Goal: Task Accomplishment & Management: Manage account settings

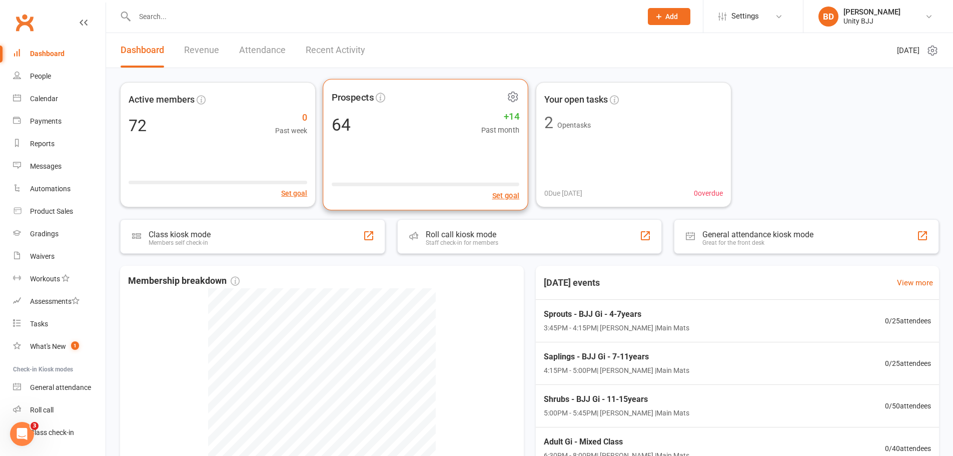
click at [408, 123] on div "64 +14 Past month" at bounding box center [426, 124] width 188 height 23
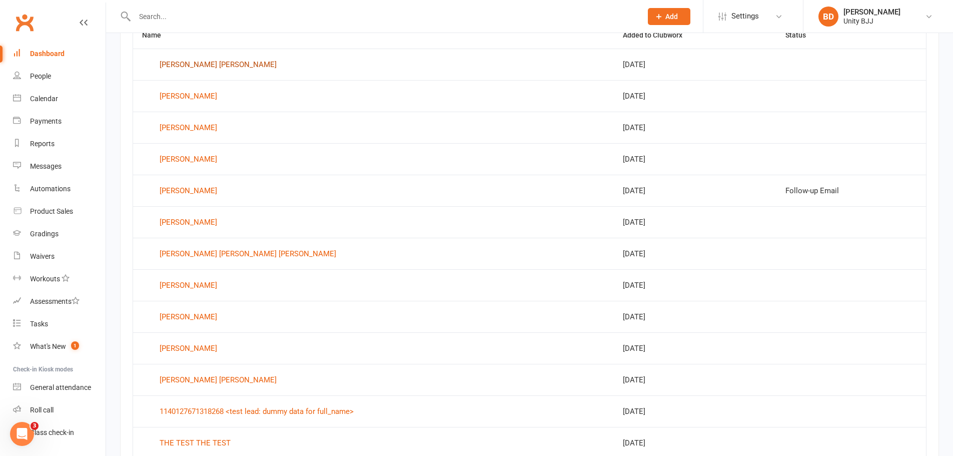
scroll to position [523, 0]
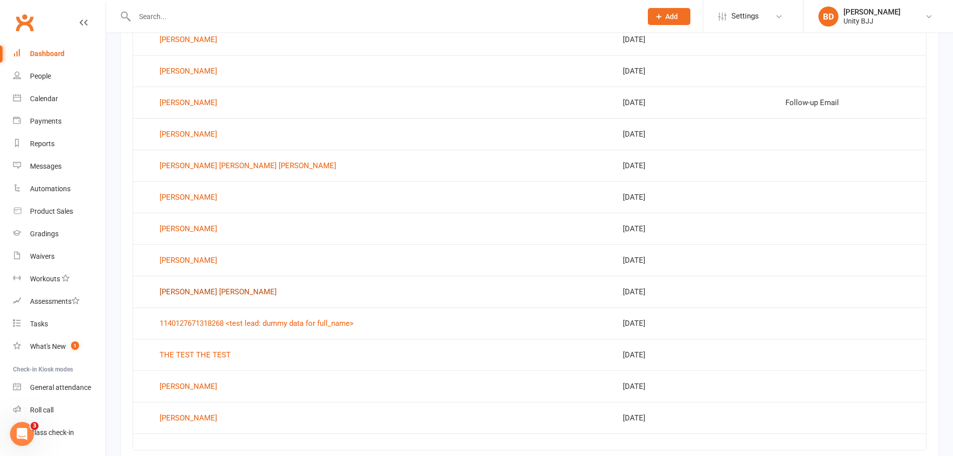
click at [243, 289] on div "[PERSON_NAME] [PERSON_NAME]" at bounding box center [218, 291] width 117 height 15
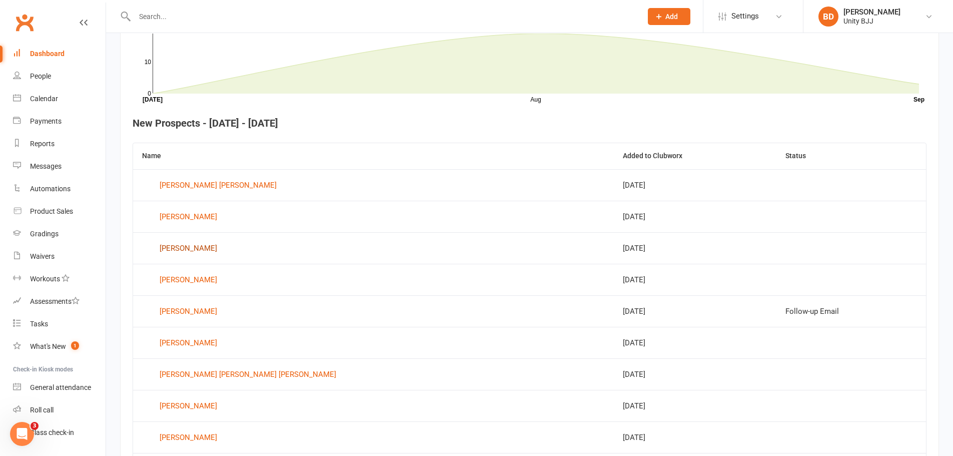
scroll to position [460, 0]
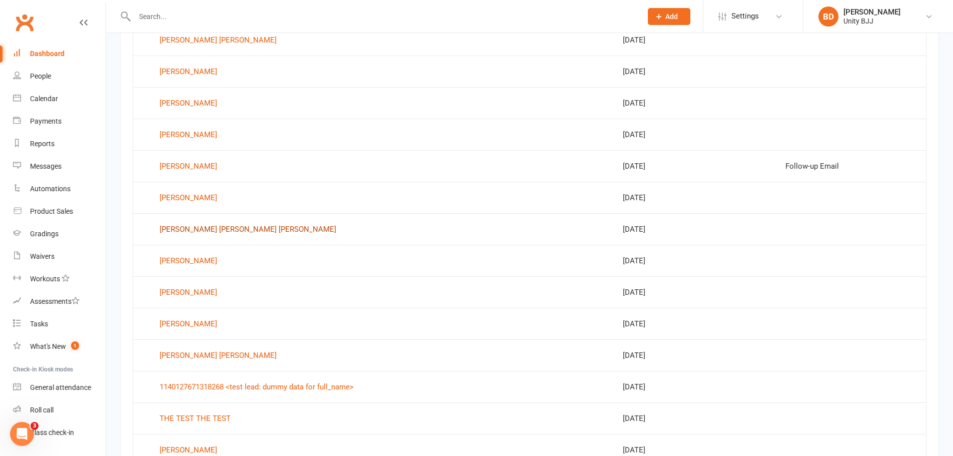
click at [251, 224] on div "[PERSON_NAME] [PERSON_NAME] [PERSON_NAME]" at bounding box center [248, 229] width 177 height 15
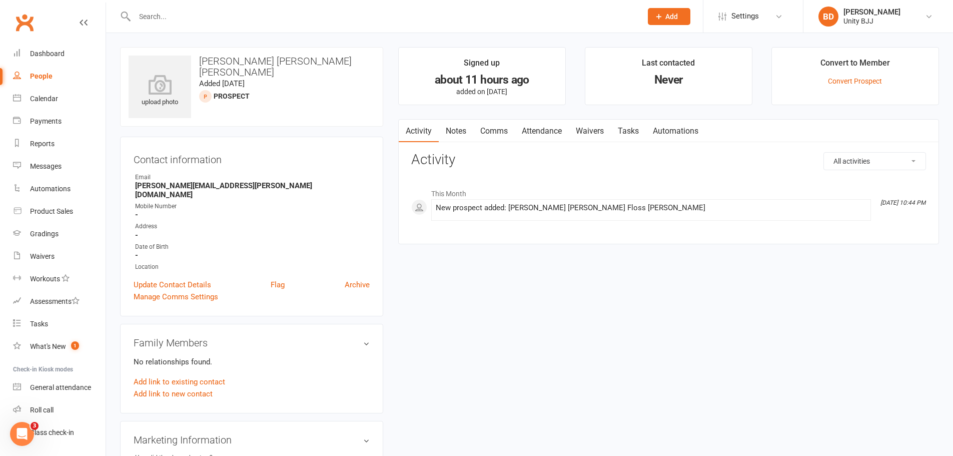
click at [55, 72] on link "People" at bounding box center [59, 76] width 93 height 23
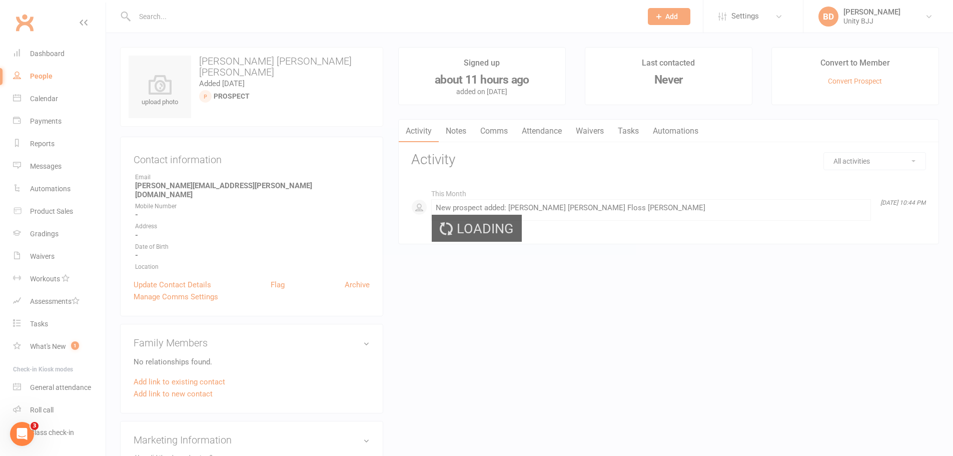
select select "100"
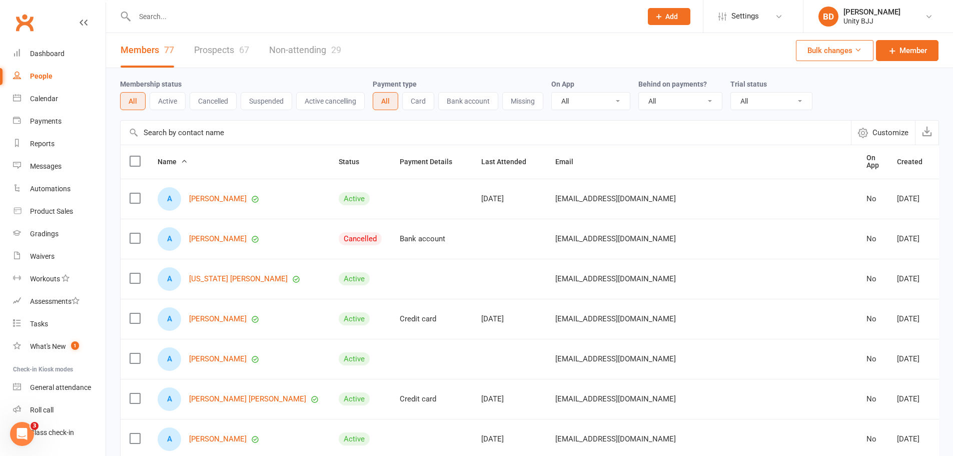
click at [223, 53] on link "Prospects 67" at bounding box center [221, 50] width 55 height 35
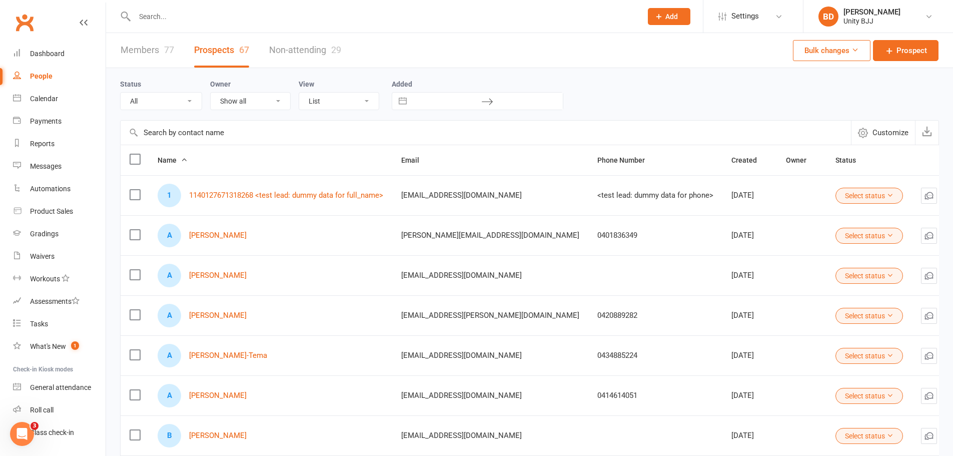
click at [347, 191] on div "1 1140127671318268 <test lead: dummy data for full_name>" at bounding box center [271, 196] width 226 height 24
click at [348, 192] on link "1140127671318268 <test lead: dummy data for full_name>" at bounding box center [286, 195] width 194 height 9
click at [0, 0] on div "Loading" at bounding box center [0, 0] width 0 height 0
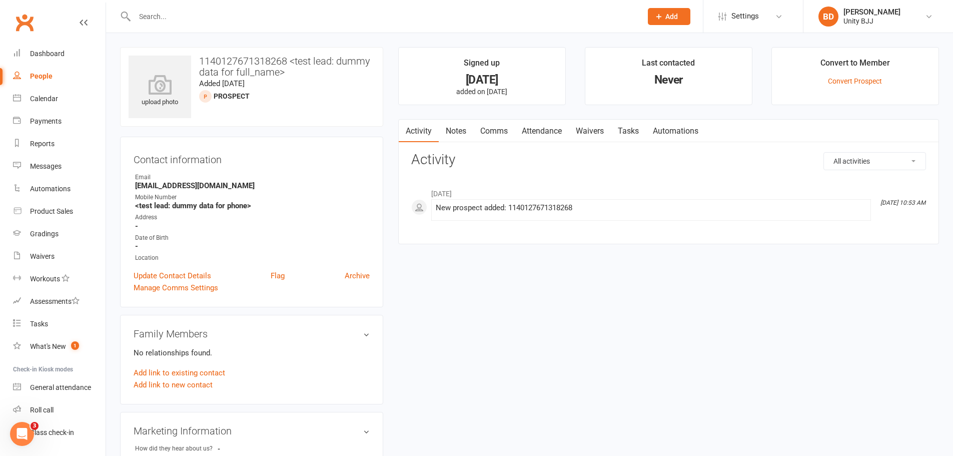
click at [49, 75] on div "People" at bounding box center [41, 76] width 23 height 8
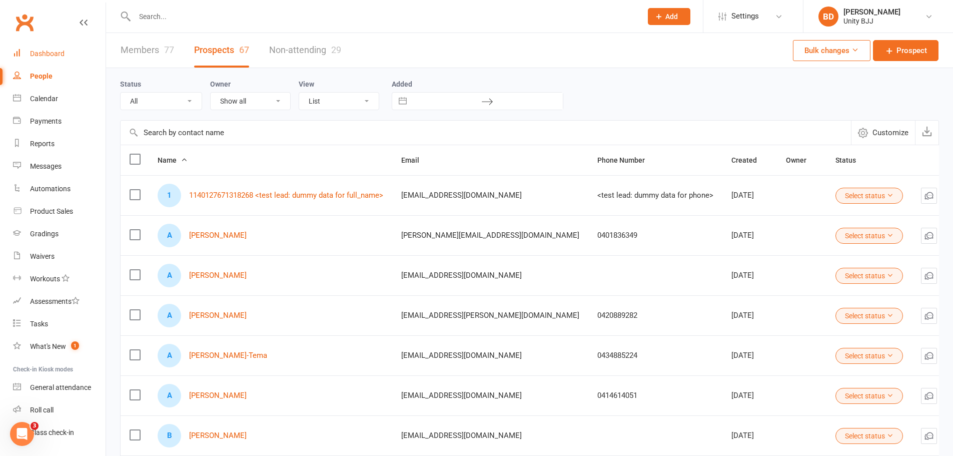
click at [47, 50] on div "Dashboard" at bounding box center [47, 54] width 35 height 8
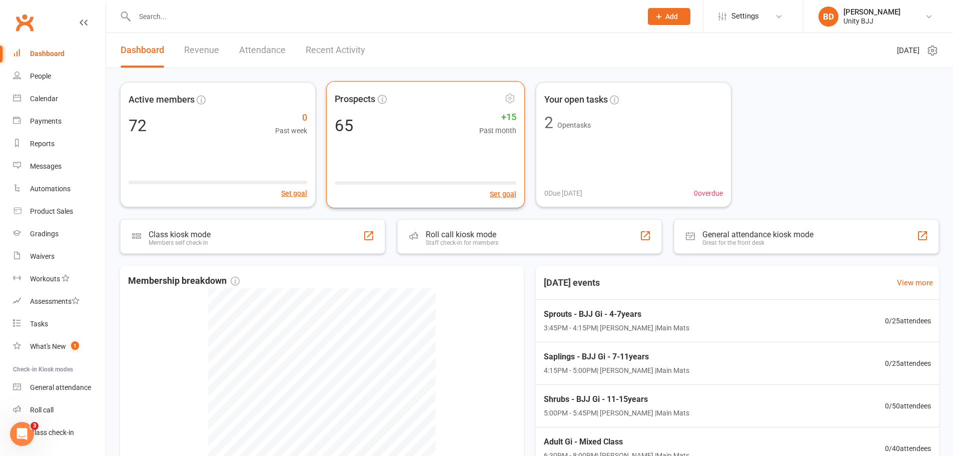
click at [436, 117] on div "65 +15 Past month" at bounding box center [426, 125] width 182 height 22
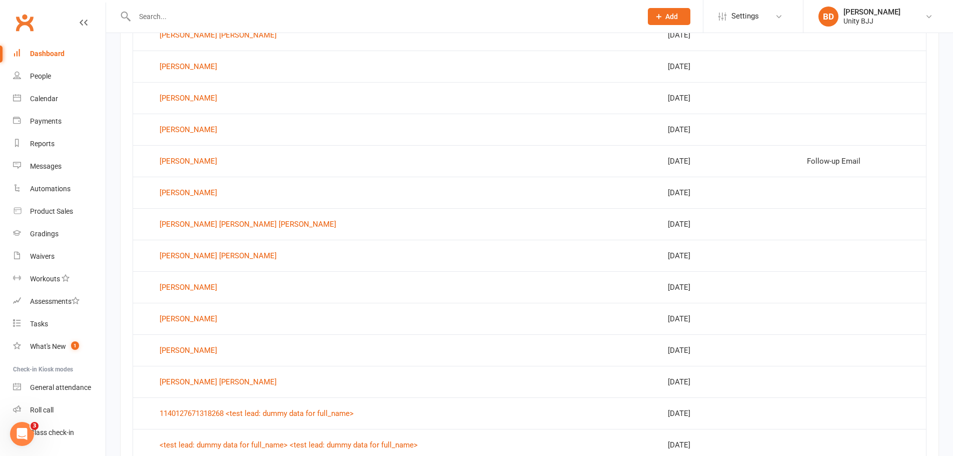
scroll to position [560, 0]
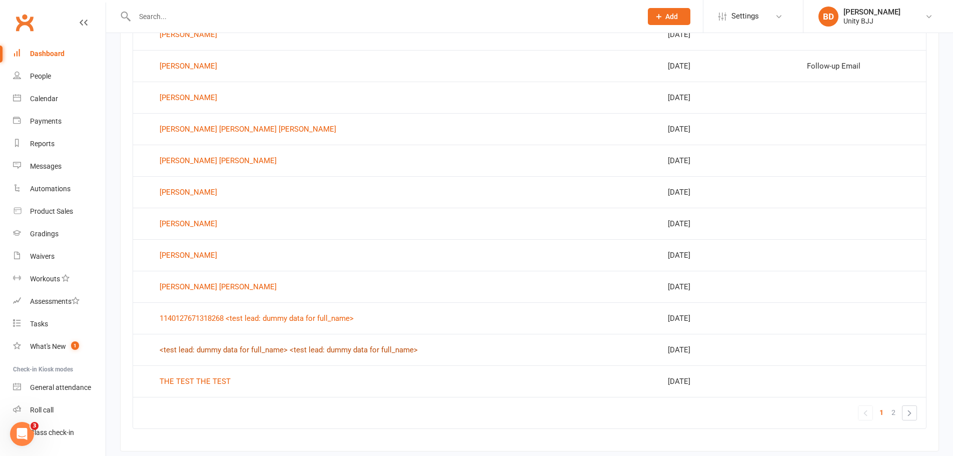
click at [367, 350] on div "<test lead: dummy data for full_name> <test lead: dummy data for full_name>" at bounding box center [289, 349] width 258 height 15
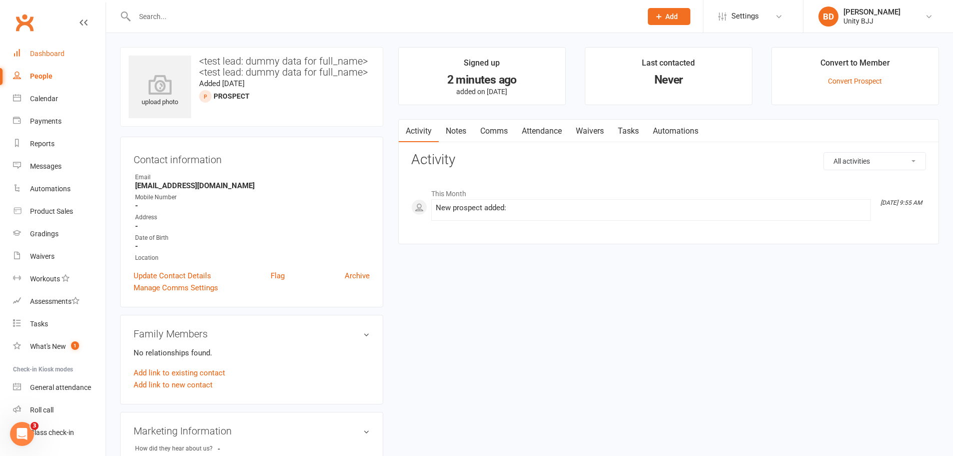
click at [38, 45] on link "Dashboard" at bounding box center [59, 54] width 93 height 23
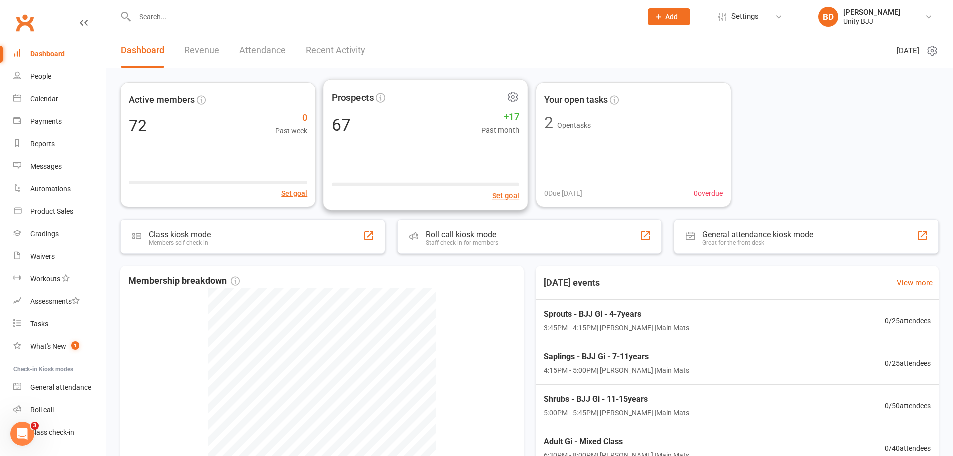
click at [412, 132] on div "67 +17 Past month" at bounding box center [426, 124] width 188 height 23
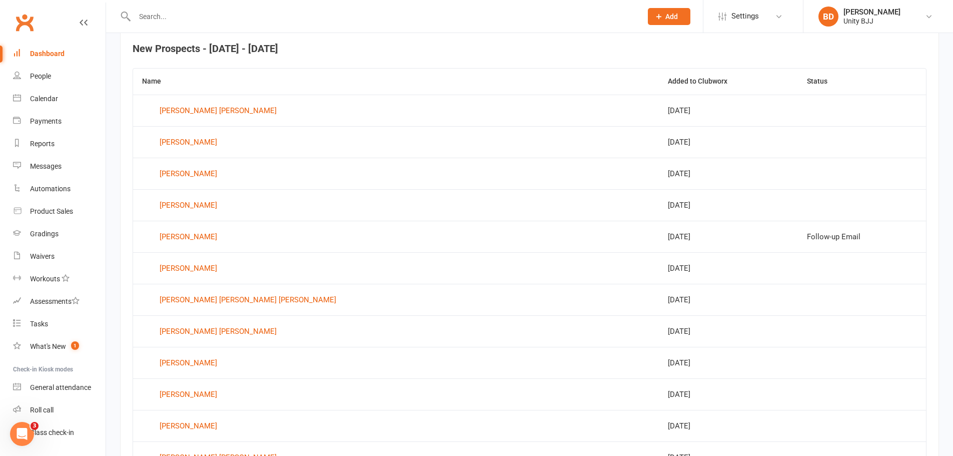
scroll to position [386, 0]
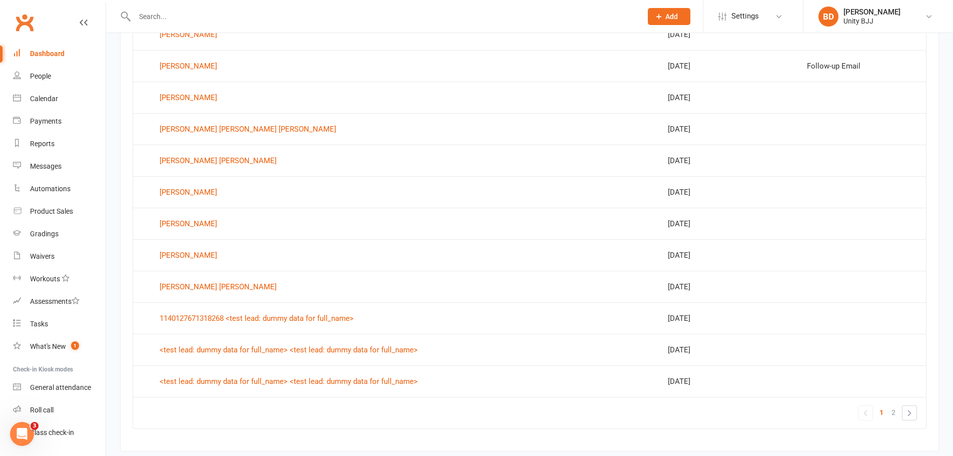
scroll to position [586, 0]
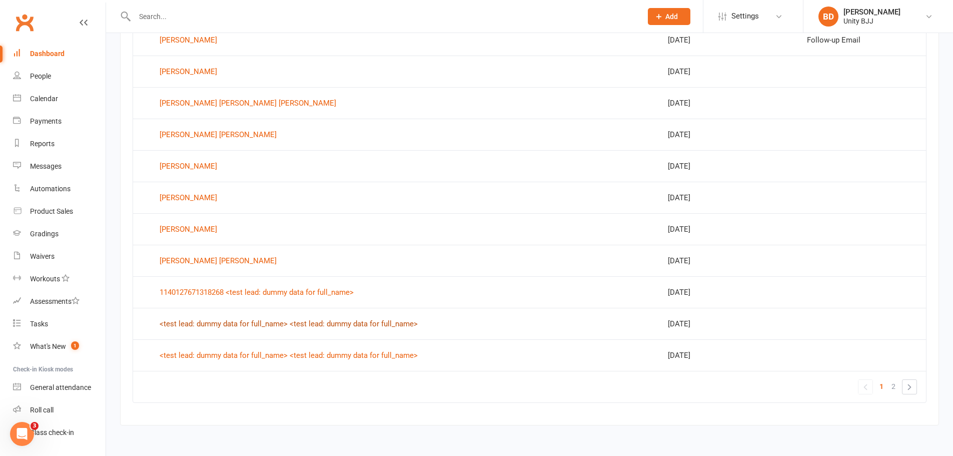
click at [379, 323] on div "<test lead: dummy data for full_name> <test lead: dummy data for full_name>" at bounding box center [289, 323] width 258 height 15
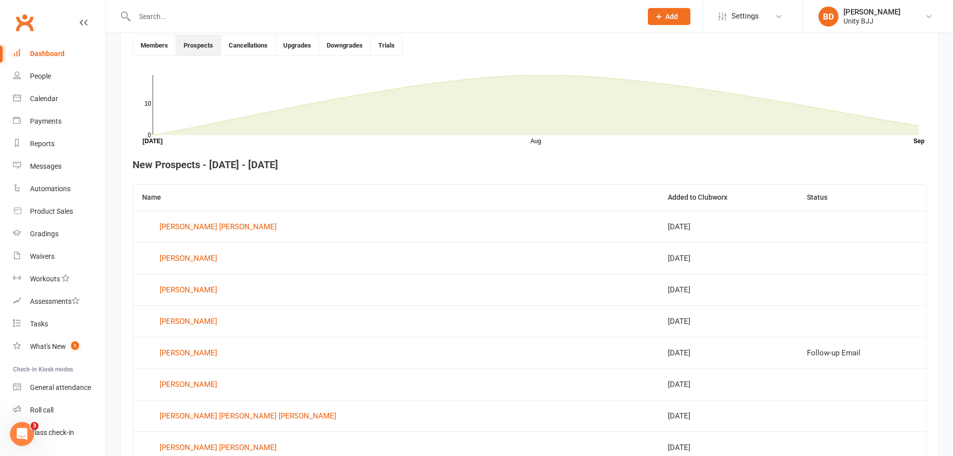
scroll to position [586, 0]
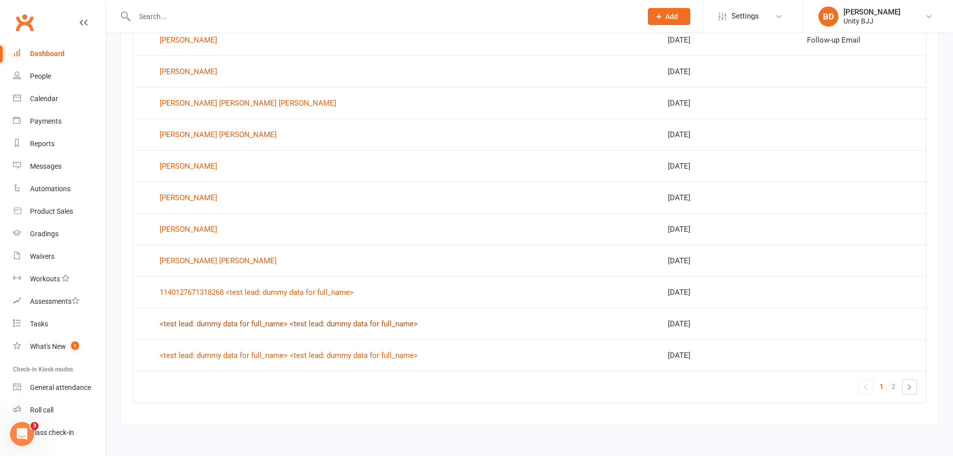
click at [262, 325] on div "<test lead: dummy data for full_name> <test lead: dummy data for full_name>" at bounding box center [289, 323] width 258 height 15
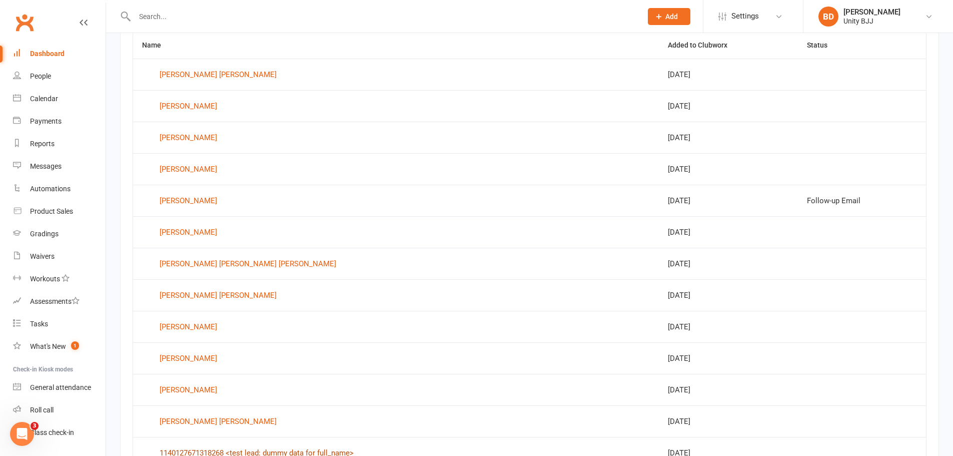
scroll to position [586, 0]
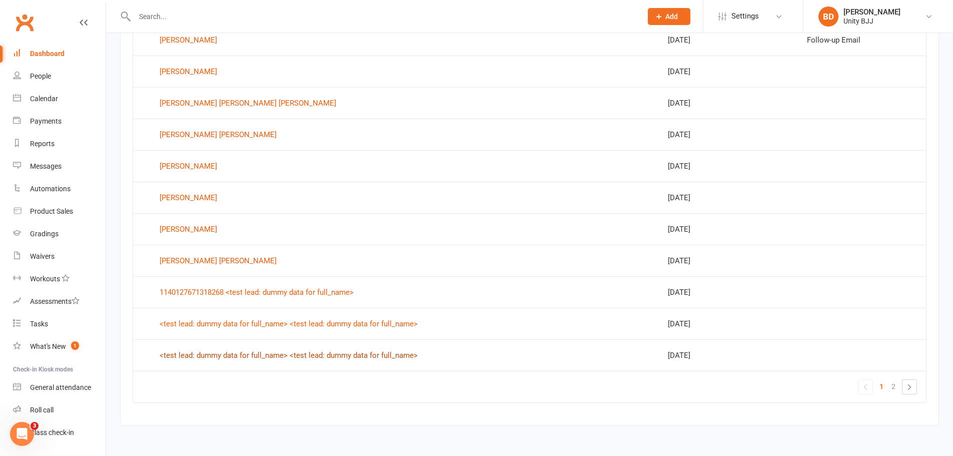
click at [253, 352] on div "<test lead: dummy data for full_name> <test lead: dummy data for full_name>" at bounding box center [289, 355] width 258 height 15
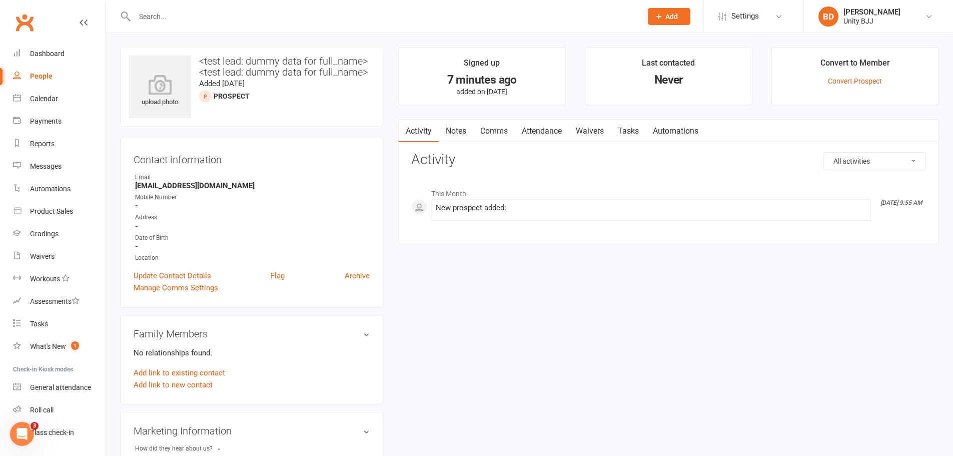
click at [40, 76] on div "People" at bounding box center [41, 76] width 23 height 8
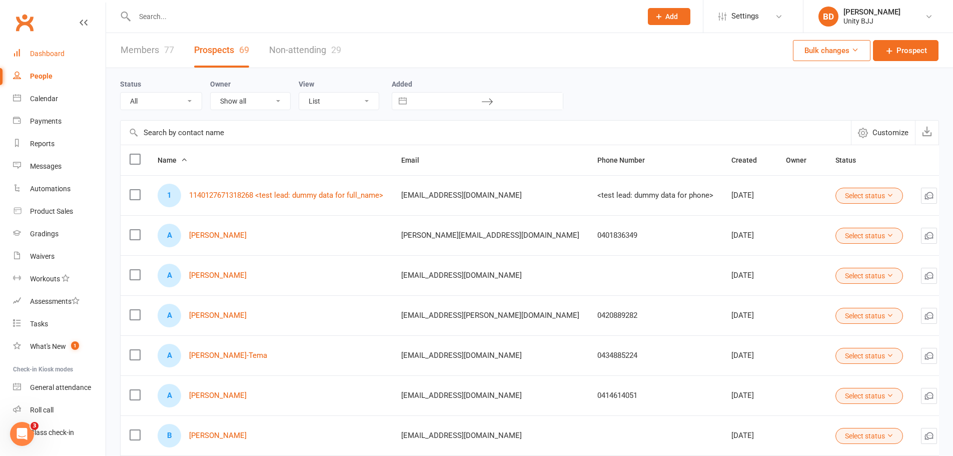
click at [44, 54] on div "Dashboard" at bounding box center [47, 54] width 35 height 8
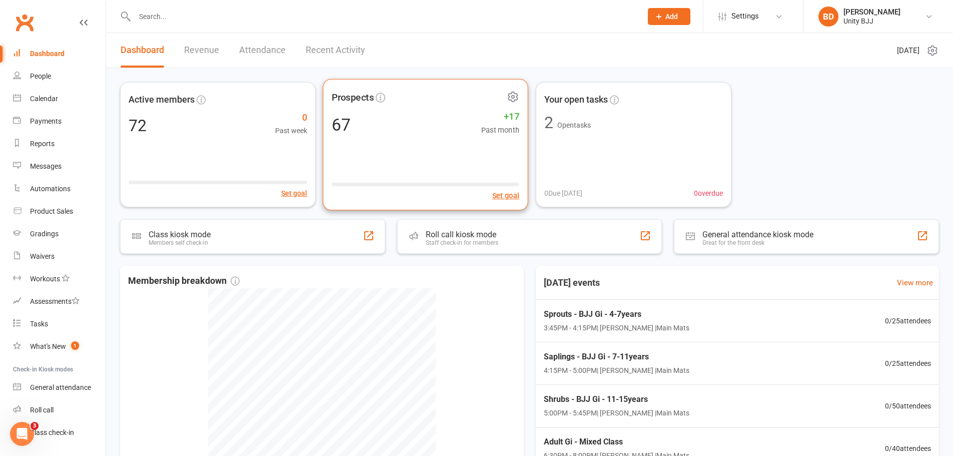
click at [470, 141] on div "Prospects 67 +17 Past month Set goal" at bounding box center [426, 145] width 206 height 132
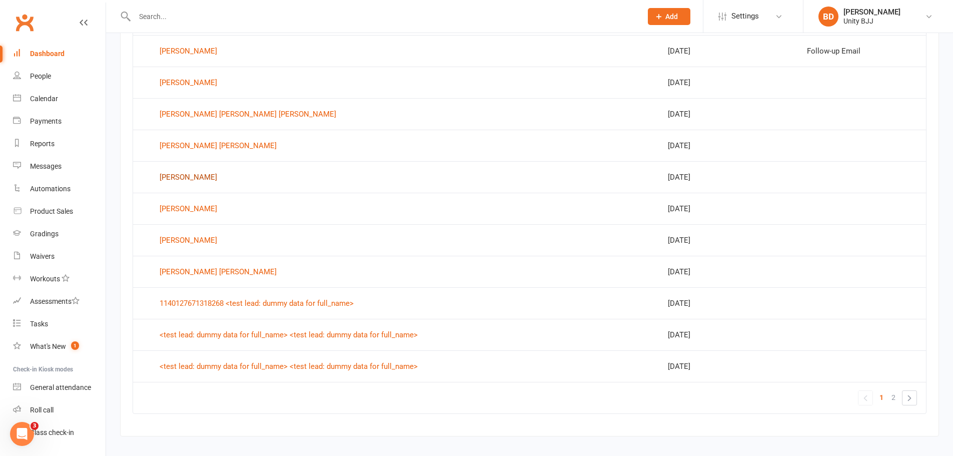
scroll to position [586, 0]
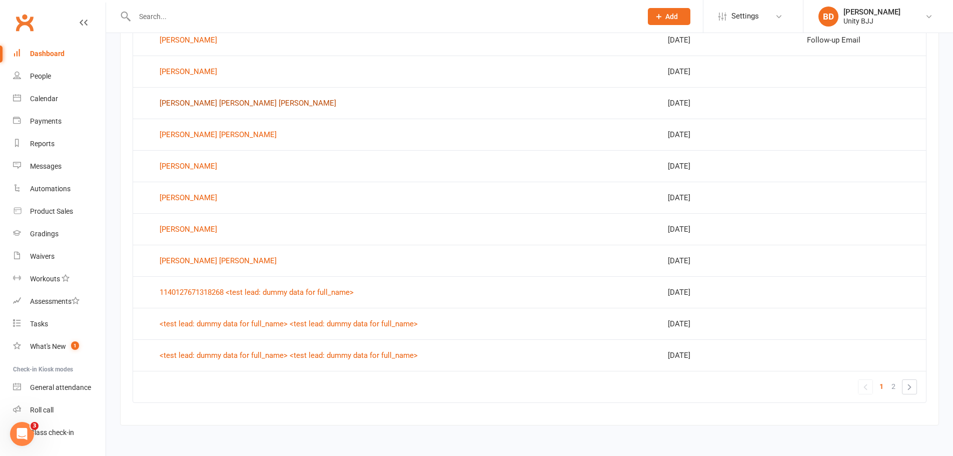
click at [245, 102] on div "[PERSON_NAME] [PERSON_NAME] [PERSON_NAME]" at bounding box center [248, 103] width 177 height 15
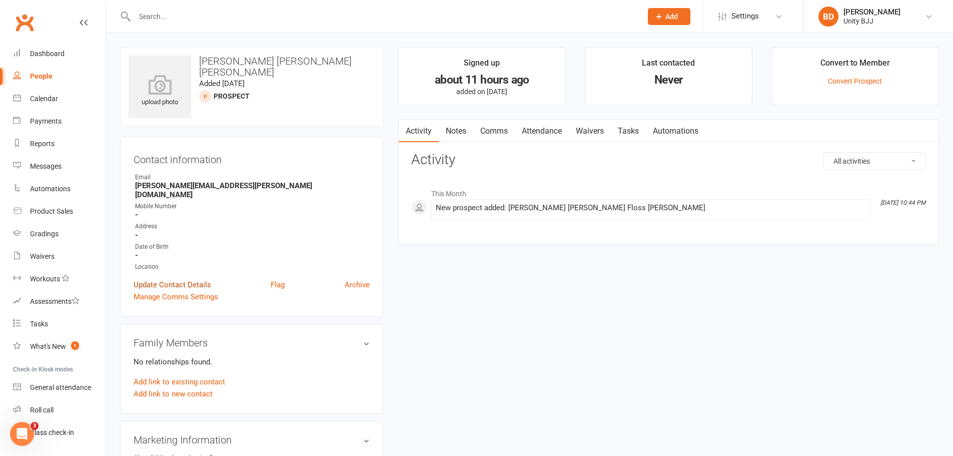
click at [164, 279] on link "Update Contact Details" at bounding box center [173, 285] width 78 height 12
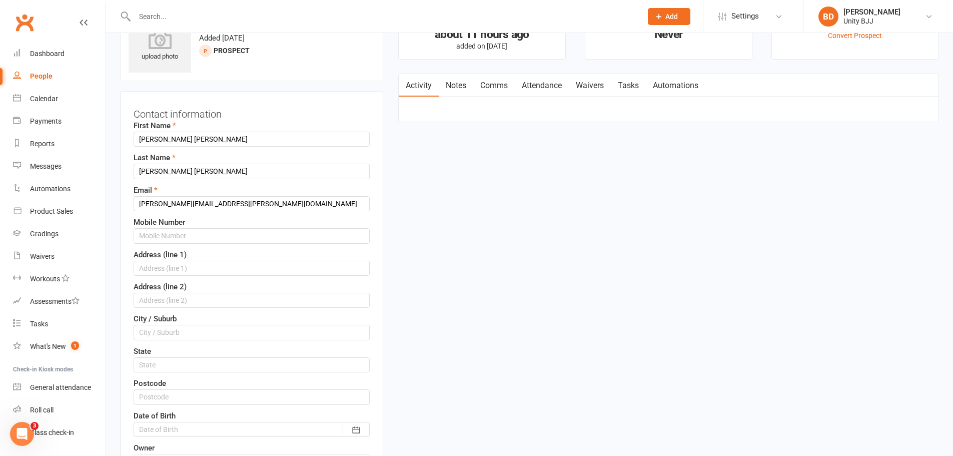
scroll to position [47, 0]
drag, startPoint x: 216, startPoint y: 137, endPoint x: 164, endPoint y: 139, distance: 52.6
click at [164, 139] on input "[PERSON_NAME] [PERSON_NAME]" at bounding box center [252, 137] width 236 height 15
type input "[PERSON_NAME]"
drag, startPoint x: 162, startPoint y: 169, endPoint x: 116, endPoint y: 168, distance: 46.0
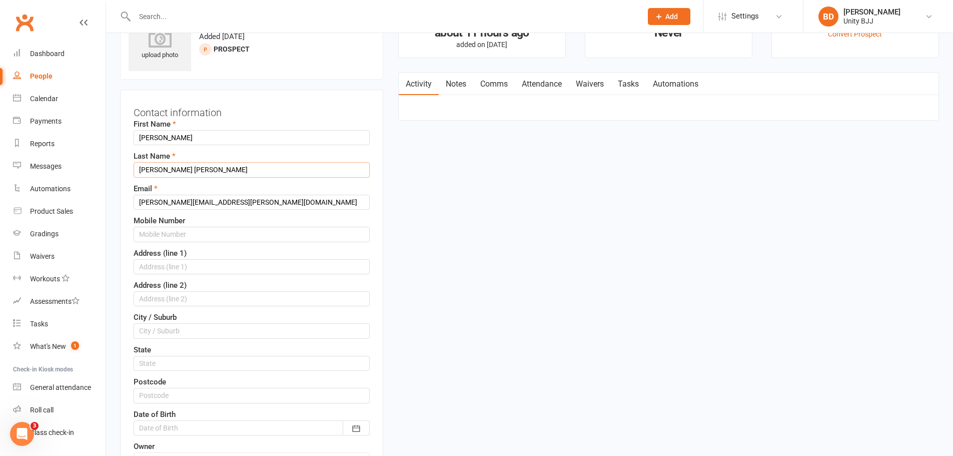
type input "Floss Colledge"
click at [185, 233] on input "text" at bounding box center [252, 234] width 236 height 15
paste input "437599789"
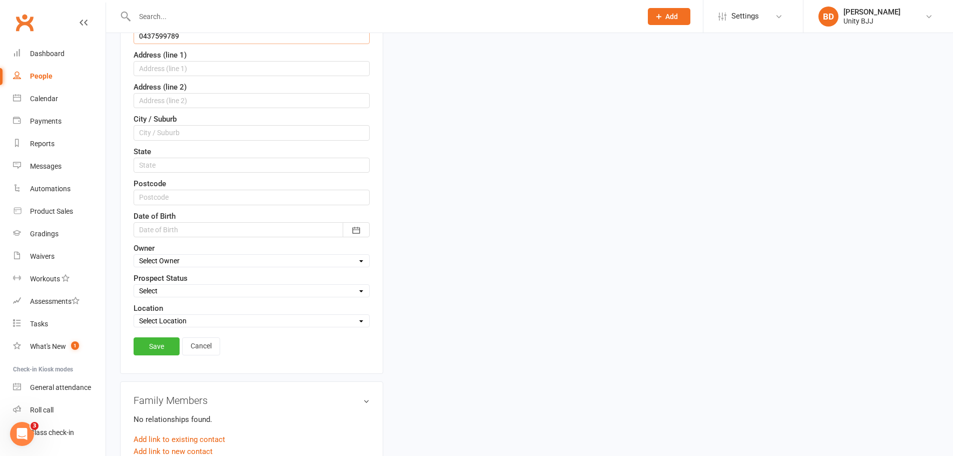
scroll to position [247, 0]
type input "0437599789"
click at [164, 344] on link "Save" at bounding box center [157, 344] width 46 height 18
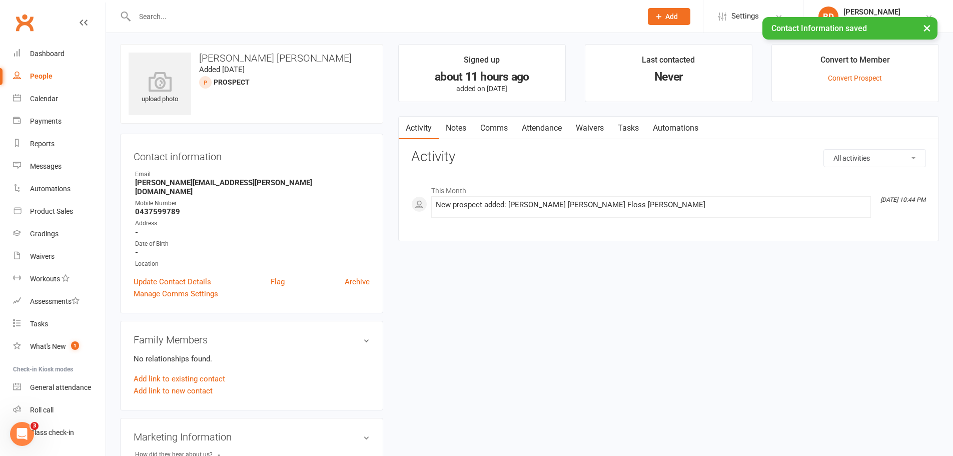
scroll to position [0, 0]
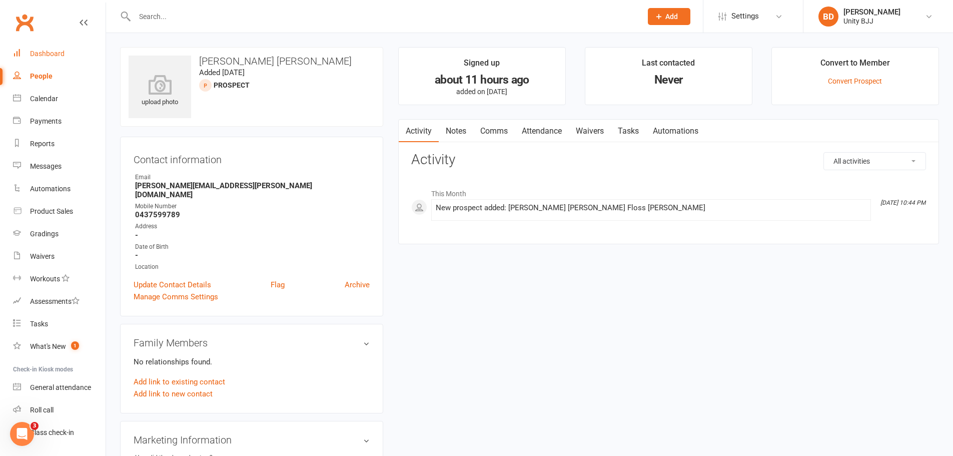
click at [33, 50] on div "Dashboard" at bounding box center [47, 54] width 35 height 8
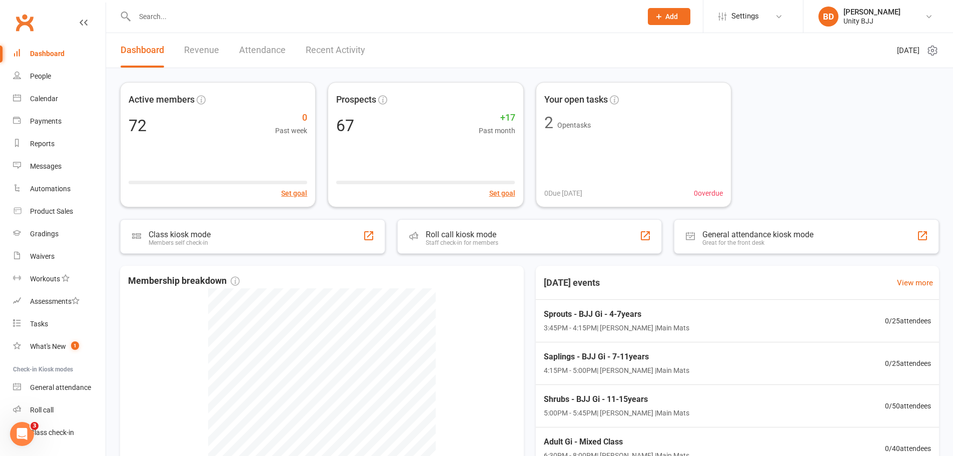
click at [210, 50] on link "Revenue" at bounding box center [201, 50] width 35 height 35
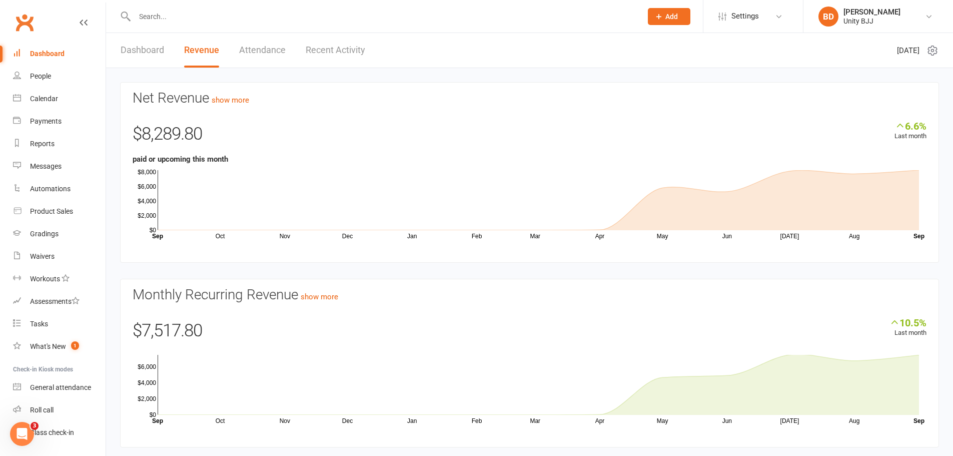
click at [139, 50] on link "Dashboard" at bounding box center [143, 50] width 44 height 35
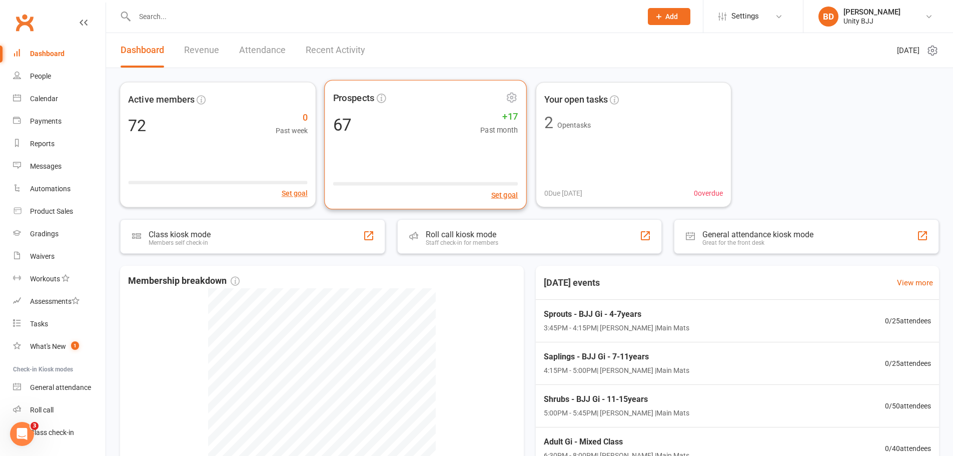
click at [455, 136] on div "Prospects 67 +17 Past month Set goal" at bounding box center [425, 145] width 203 height 130
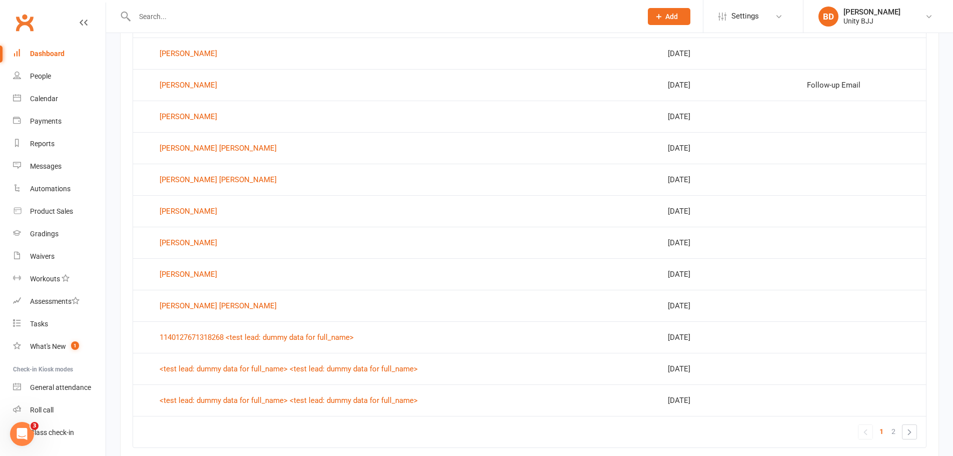
scroll to position [543, 0]
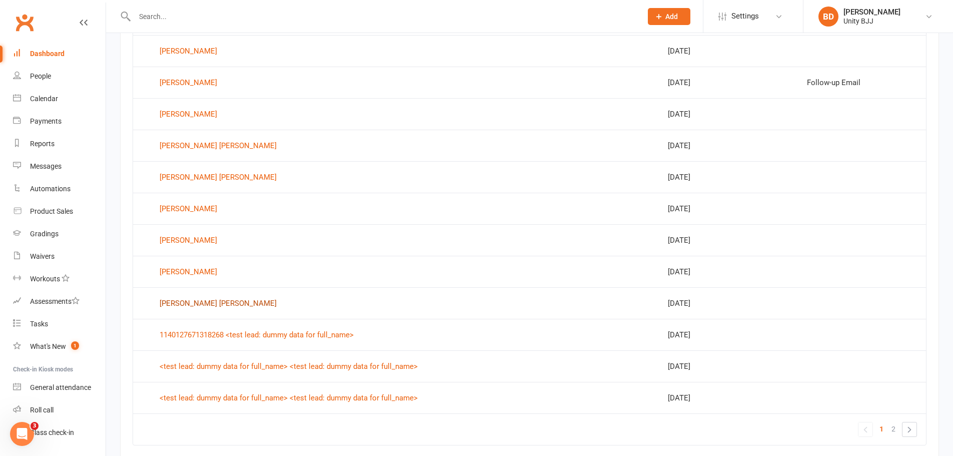
click at [229, 305] on div "[PERSON_NAME] [PERSON_NAME]" at bounding box center [218, 303] width 117 height 15
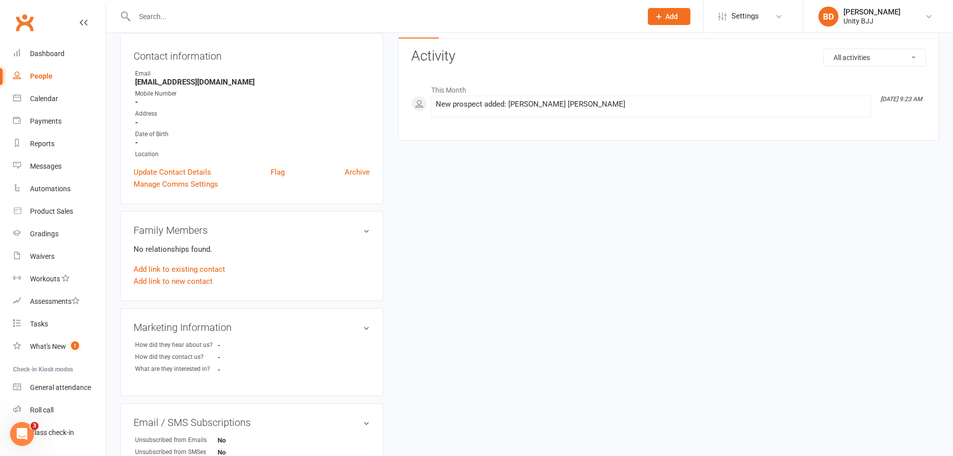
scroll to position [100, 0]
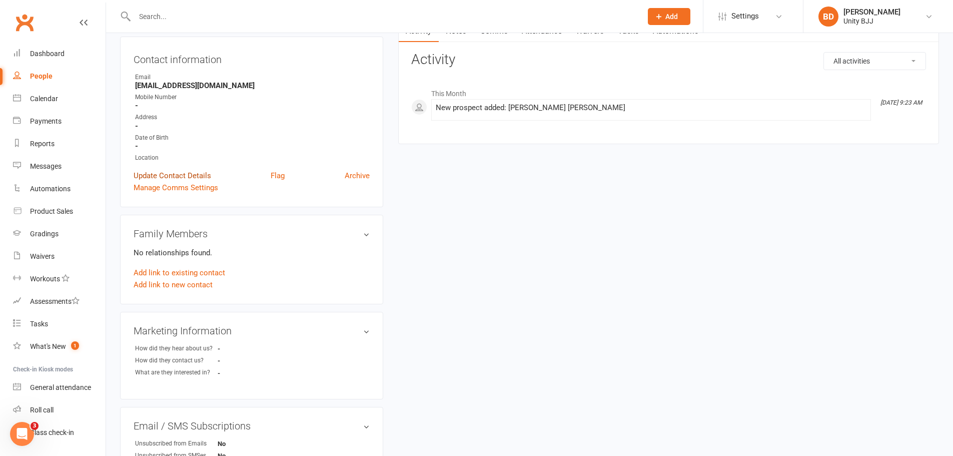
click at [175, 174] on link "Update Contact Details" at bounding box center [173, 176] width 78 height 12
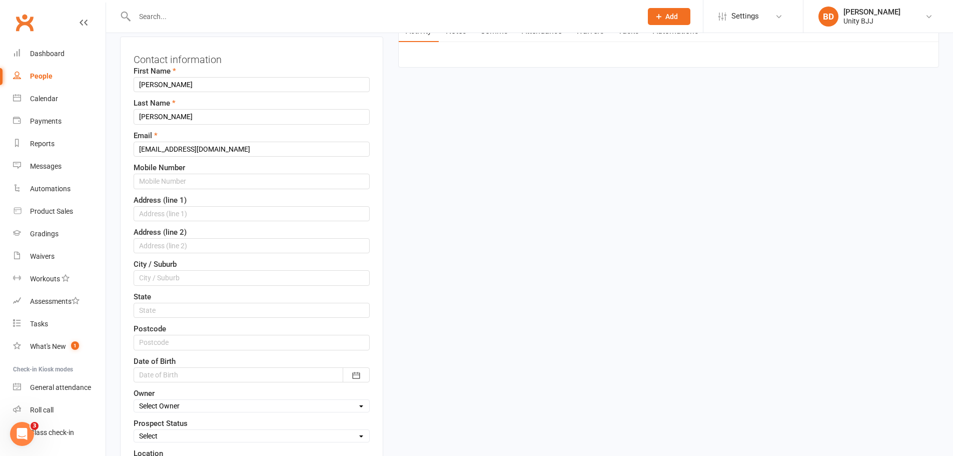
scroll to position [47, 0]
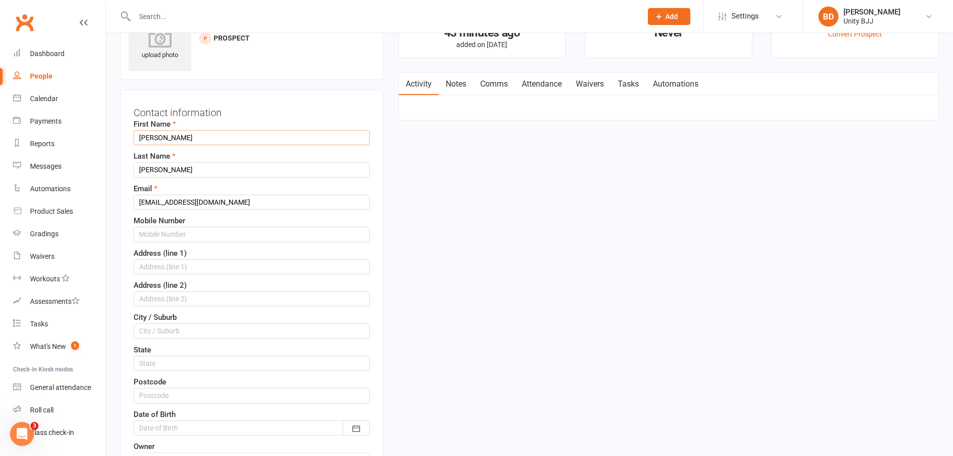
drag, startPoint x: 209, startPoint y: 143, endPoint x: 157, endPoint y: 138, distance: 51.8
click at [157, 138] on input "[PERSON_NAME]" at bounding box center [252, 137] width 236 height 15
type input "[PERSON_NAME]"
drag, startPoint x: 159, startPoint y: 169, endPoint x: 127, endPoint y: 170, distance: 32.0
click at [127, 170] on div "Contact information First Name [PERSON_NAME] Last Name [PERSON_NAME] Email [EMA…" at bounding box center [251, 331] width 263 height 482
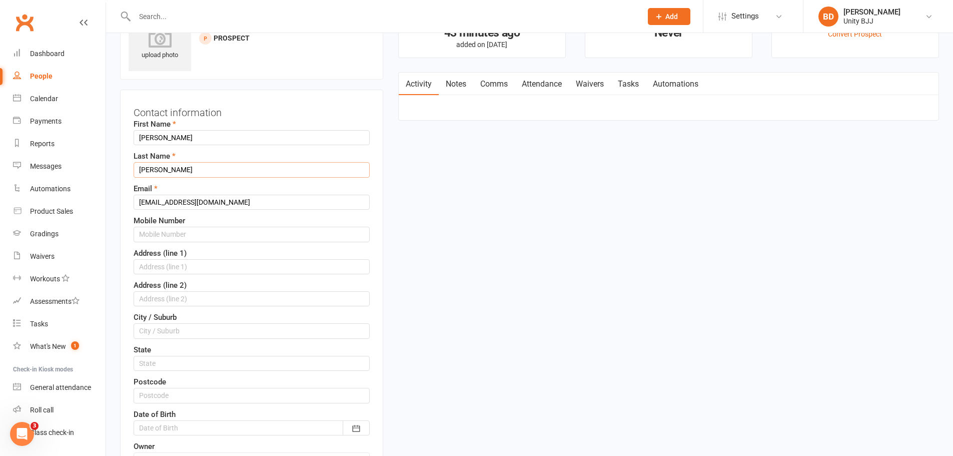
type input "[PERSON_NAME]"
drag, startPoint x: 224, startPoint y: 221, endPoint x: 225, endPoint y: 230, distance: 9.0
click at [224, 221] on div "Mobile Number" at bounding box center [252, 228] width 236 height 27
click at [225, 232] on input "text" at bounding box center [252, 234] width 236 height 15
click at [188, 232] on input "text" at bounding box center [252, 234] width 236 height 15
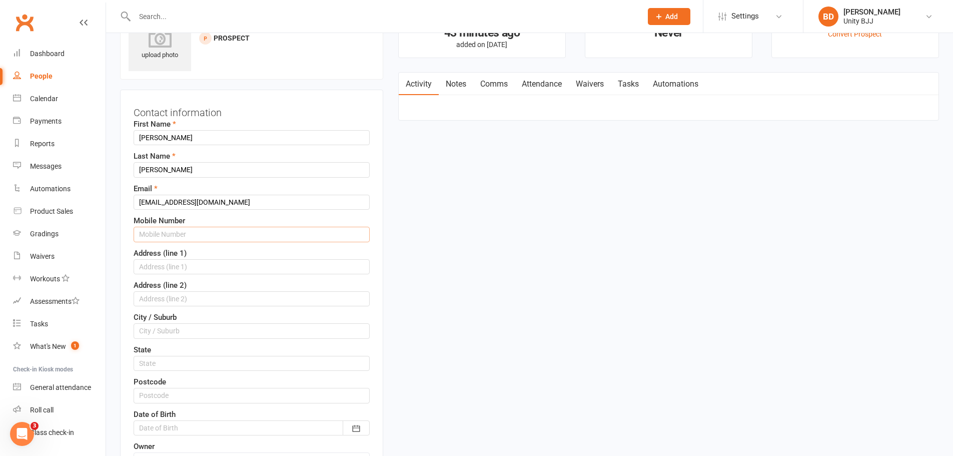
paste input "p:[PHONE_NUMBER]"
drag, startPoint x: 151, startPoint y: 232, endPoint x: 116, endPoint y: 235, distance: 35.6
type input "0451678840"
